Goal: Task Accomplishment & Management: Use online tool/utility

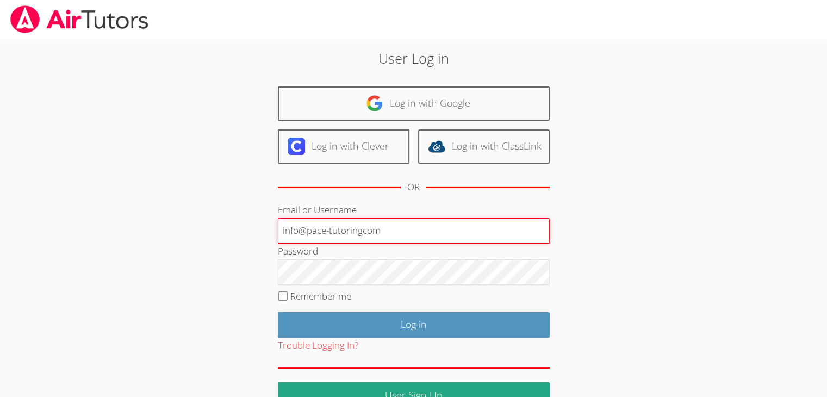
click at [365, 232] on input "info@pace-tutoringcom" at bounding box center [414, 231] width 272 height 26
type input "info@pace-tutoring.com"
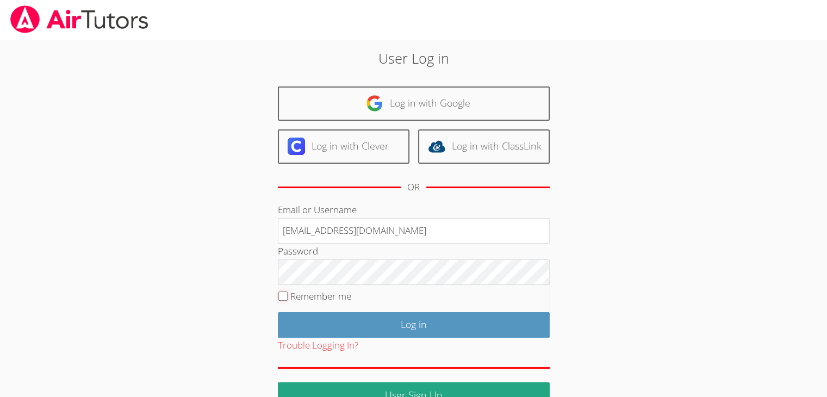
click at [285, 292] on input "Remember me" at bounding box center [282, 295] width 9 height 9
checkbox input "true"
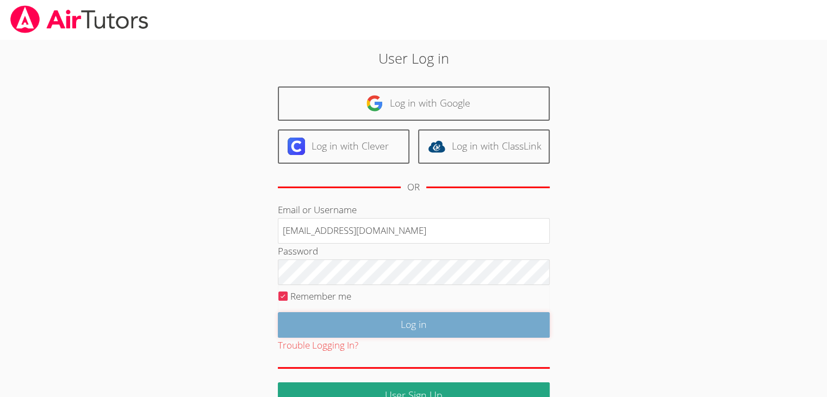
click at [337, 320] on input "Log in" at bounding box center [414, 325] width 272 height 26
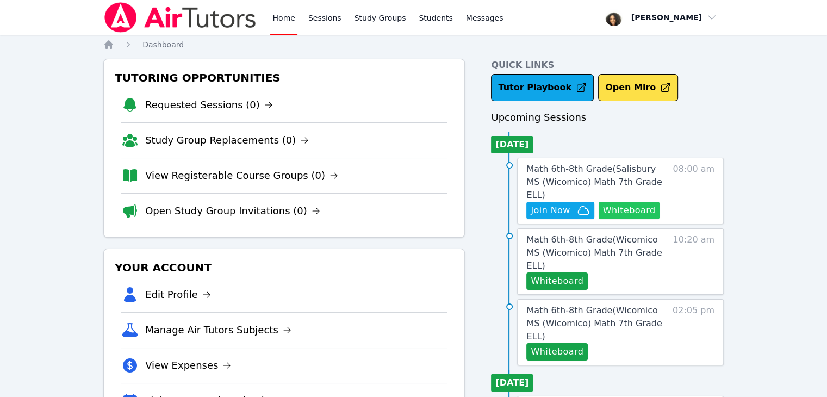
click at [625, 202] on button "Whiteboard" at bounding box center [629, 210] width 61 height 17
click at [558, 204] on button "Join Now" at bounding box center [559, 210] width 67 height 17
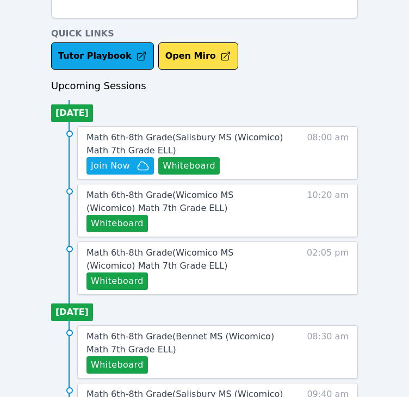
scroll to position [406, 0]
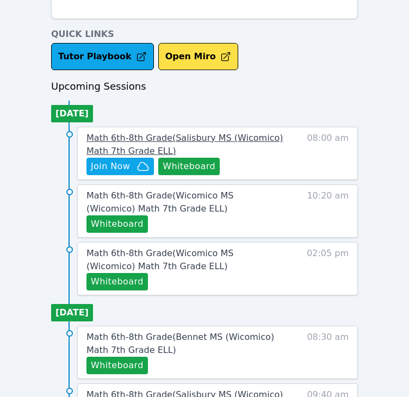
click at [155, 137] on span "Math 6th-8th Grade ( Salisbury MS (Wicomico) Math 7th Grade ELL )" at bounding box center [184, 144] width 196 height 23
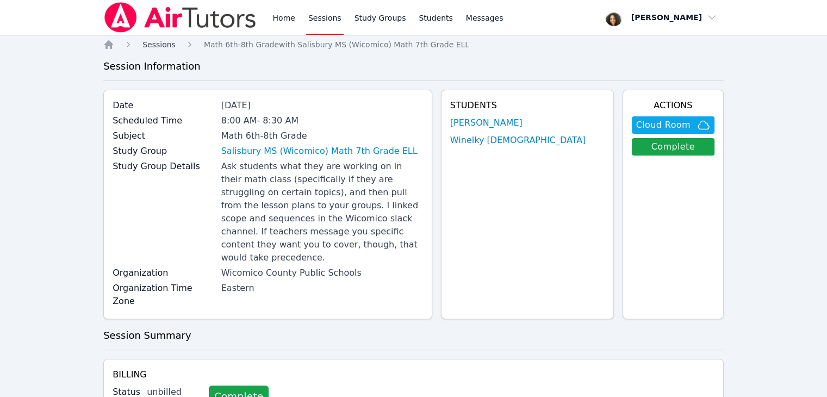
click at [159, 49] on link "Sessions" at bounding box center [158, 44] width 33 height 11
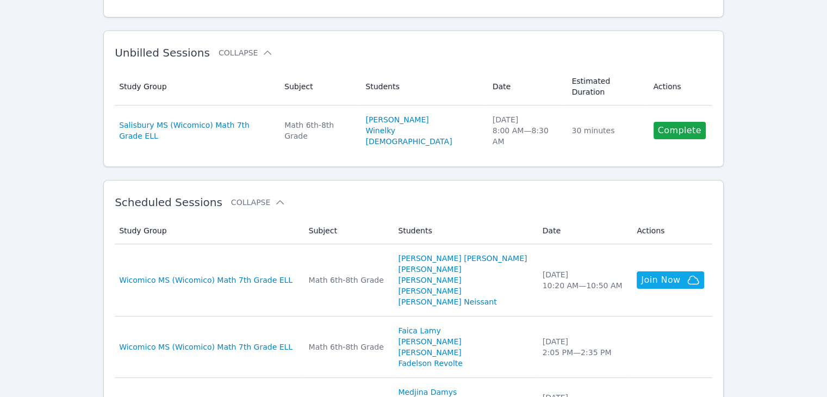
scroll to position [165, 0]
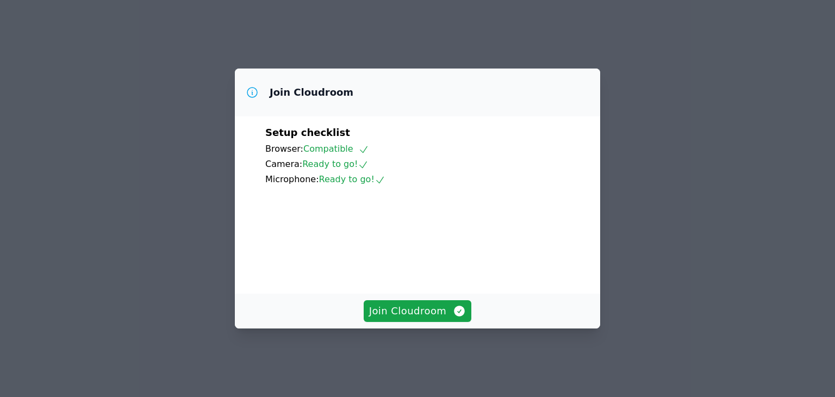
scroll to position [67, 0]
click at [439, 319] on span "Join Cloudroom" at bounding box center [417, 310] width 97 height 15
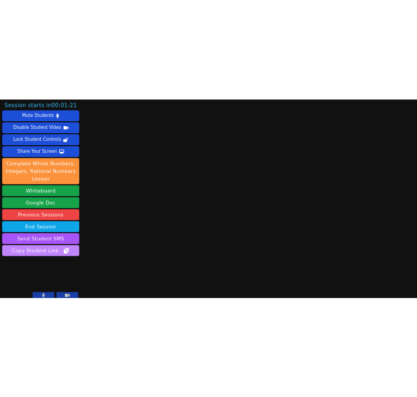
scroll to position [10, 0]
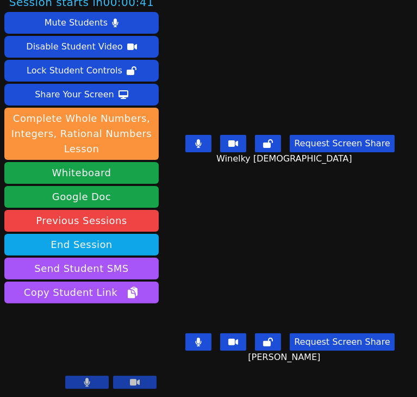
drag, startPoint x: 247, startPoint y: 289, endPoint x: 179, endPoint y: 282, distance: 68.8
click at [208, 282] on video at bounding box center [289, 266] width 163 height 126
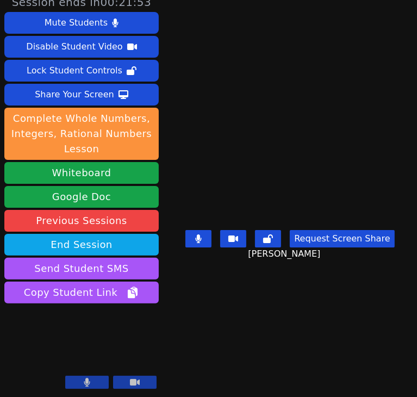
scroll to position [0, 0]
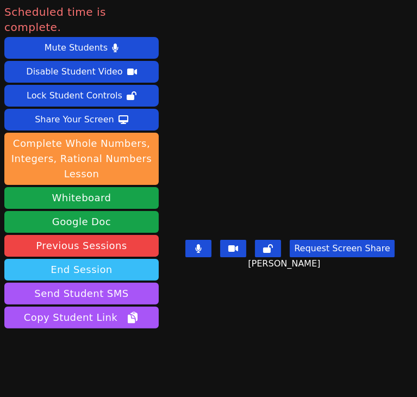
click at [107, 259] on button "End Session" at bounding box center [81, 270] width 154 height 22
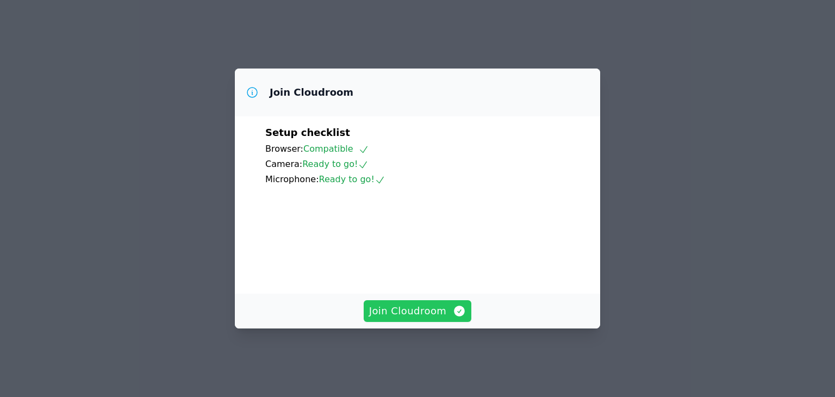
click at [424, 319] on span "Join Cloudroom" at bounding box center [417, 310] width 97 height 15
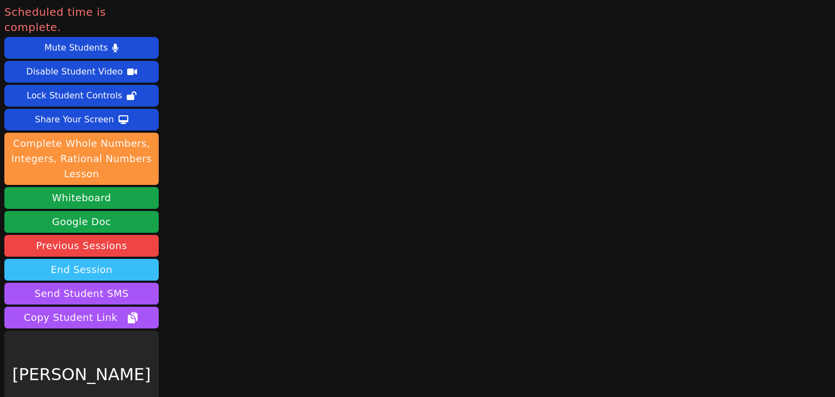
click at [105, 261] on button "End Session" at bounding box center [81, 270] width 154 height 22
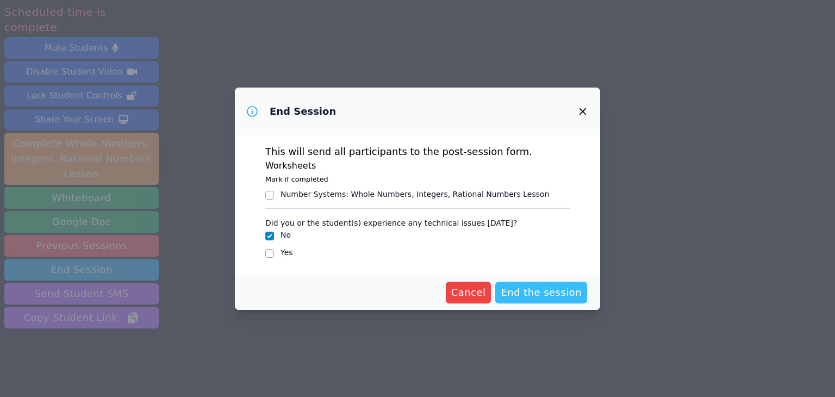
click at [521, 290] on span "End the session" at bounding box center [541, 292] width 81 height 15
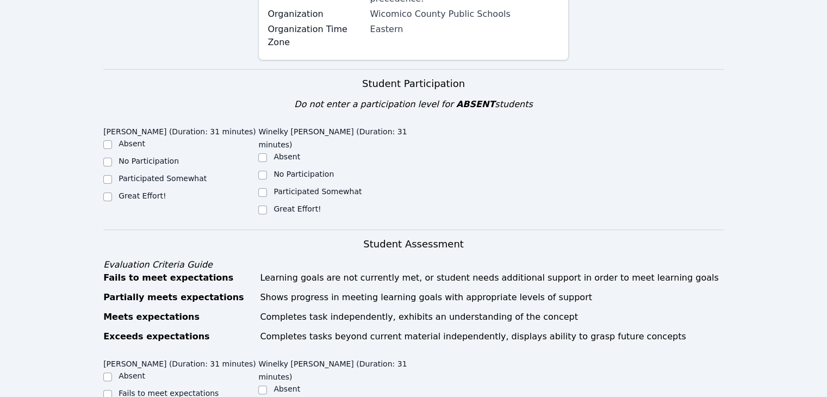
scroll to position [311, 0]
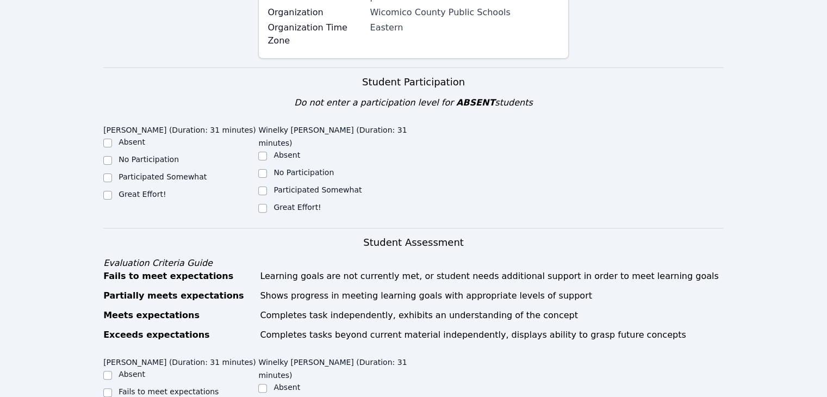
click at [153, 190] on label "Great Effort!" at bounding box center [142, 194] width 47 height 9
click at [112, 191] on input "Great Effort!" at bounding box center [107, 195] width 9 height 9
checkbox input "true"
click at [278, 203] on label "Great Effort!" at bounding box center [297, 207] width 47 height 9
click at [267, 204] on input "Great Effort!" at bounding box center [262, 208] width 9 height 9
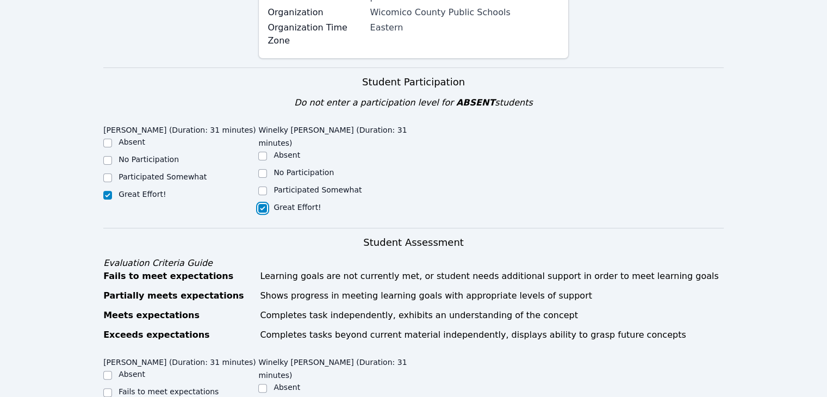
checkbox input "true"
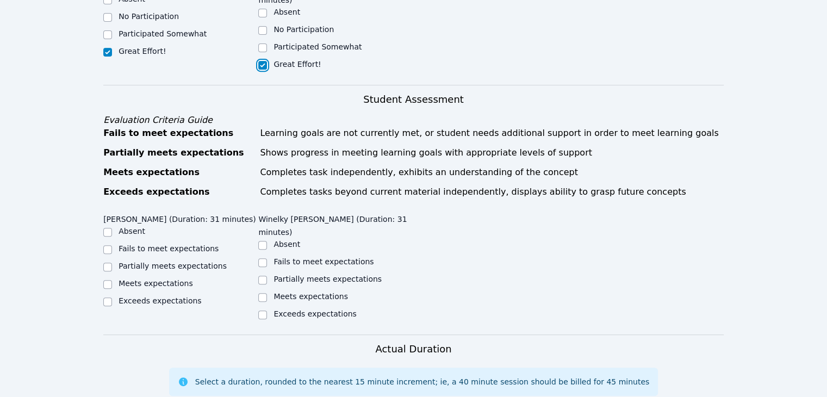
scroll to position [454, 0]
click at [181, 278] on label "Meets expectations" at bounding box center [156, 282] width 75 height 9
click at [112, 280] on input "Meets expectations" at bounding box center [107, 284] width 9 height 9
checkbox input "true"
click at [284, 291] on label "Meets expectations" at bounding box center [311, 295] width 75 height 9
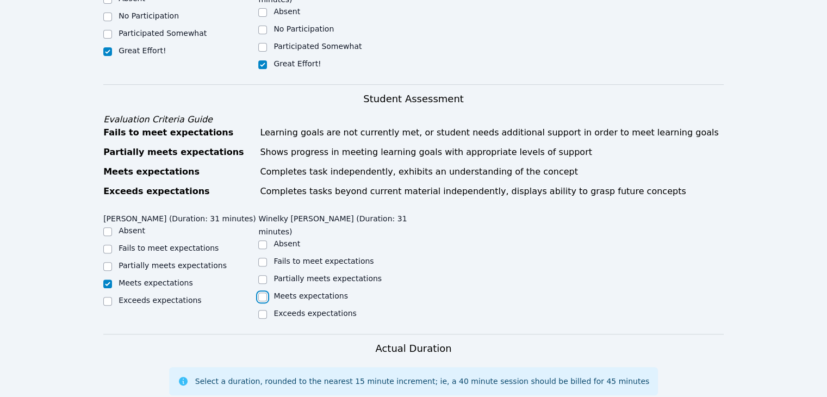
click at [267, 293] on input "Meets expectations" at bounding box center [262, 297] width 9 height 9
checkbox input "true"
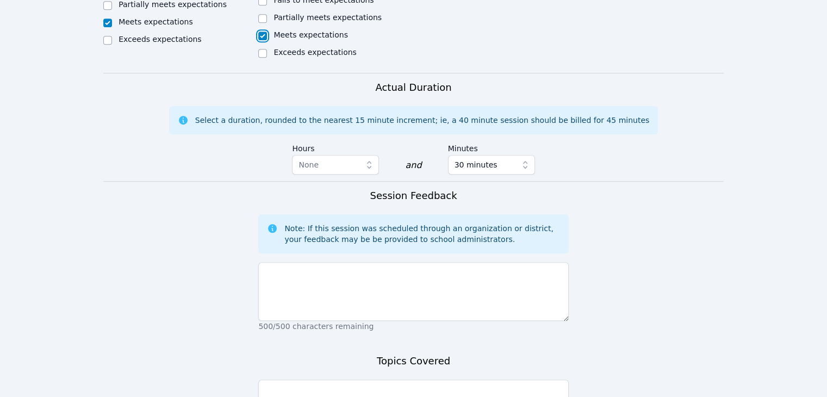
scroll to position [730, 0]
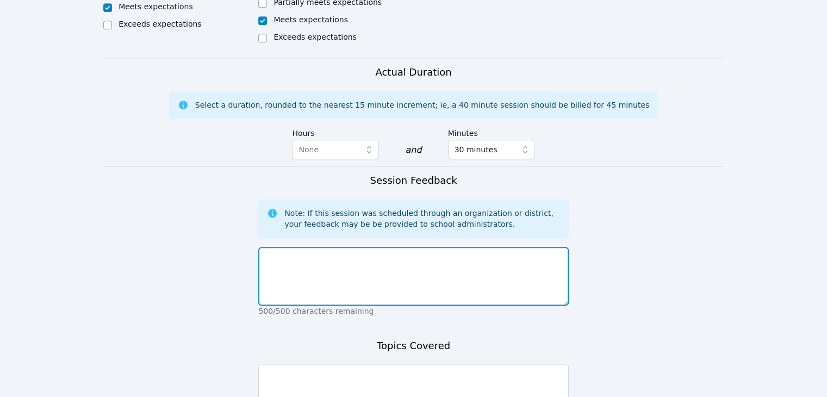
click at [293, 247] on textarea at bounding box center [413, 276] width 310 height 59
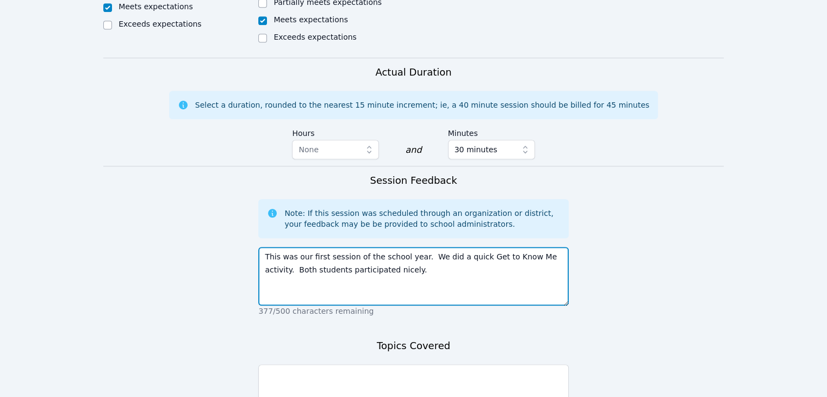
type textarea "This was our first session of the school year. We did a quick Get to Know Me ac…"
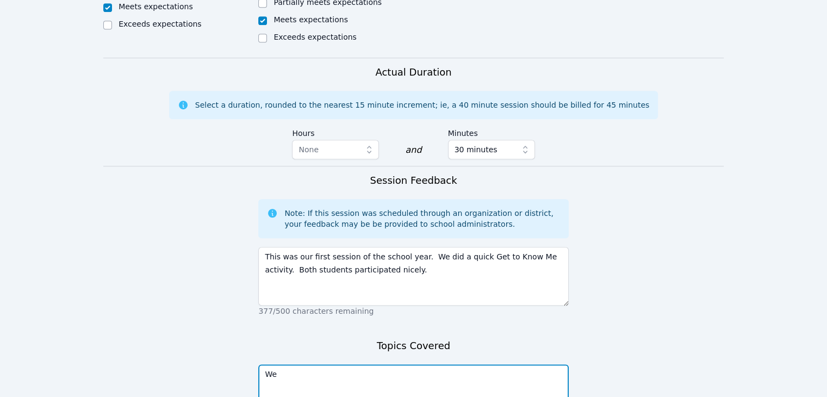
type textarea "W"
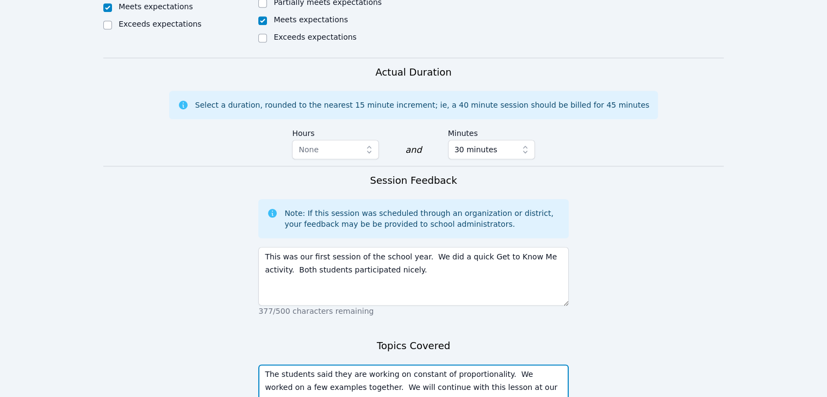
type textarea "The students said they are working on constant of proportionality. We worked on…"
